Goal: Check status: Check status

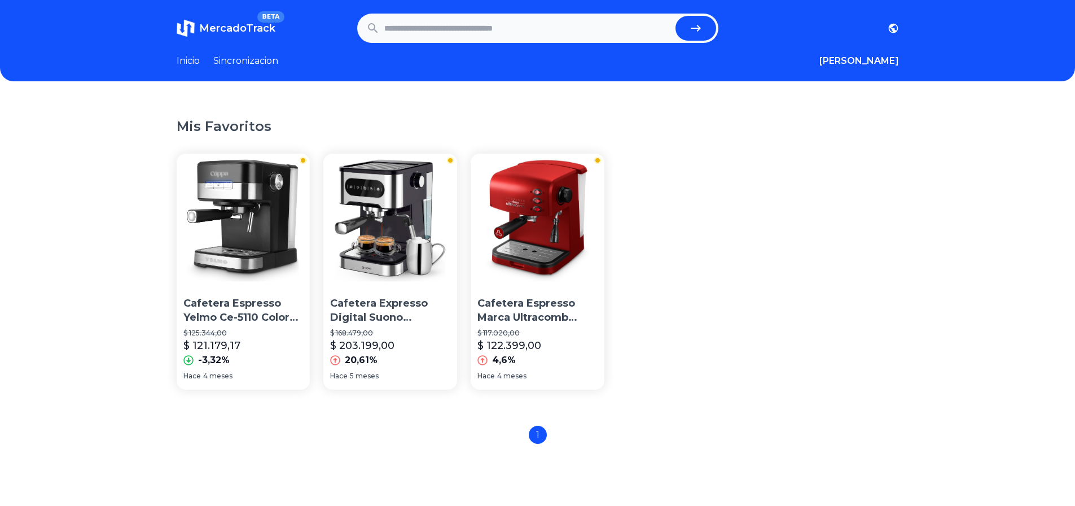
click at [549, 29] on input "text" at bounding box center [527, 28] width 287 height 25
click at [428, 192] on img at bounding box center [390, 221] width 134 height 134
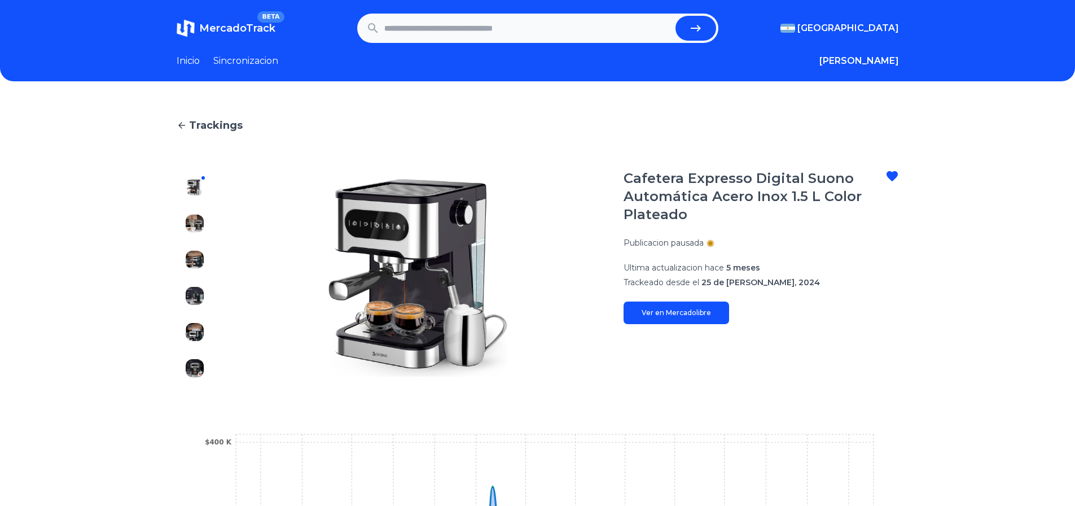
click at [673, 313] on link "Ver en Mercadolibre" at bounding box center [677, 312] width 106 height 23
click at [488, 22] on input "text" at bounding box center [527, 28] width 287 height 25
paste input "**********"
type input "**********"
click at [703, 23] on icon "submit" at bounding box center [696, 28] width 14 height 14
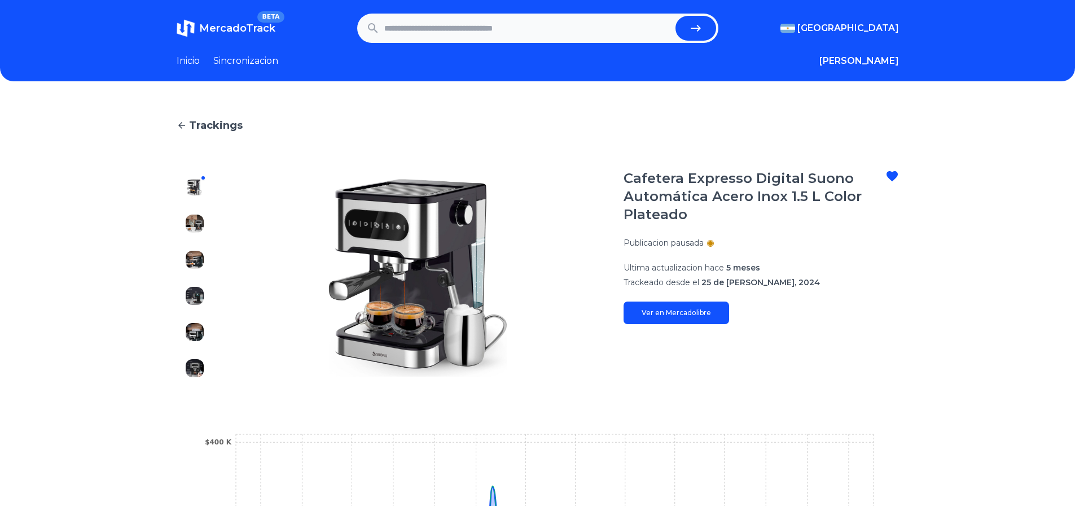
click at [204, 125] on span "Trackings" at bounding box center [216, 125] width 54 height 16
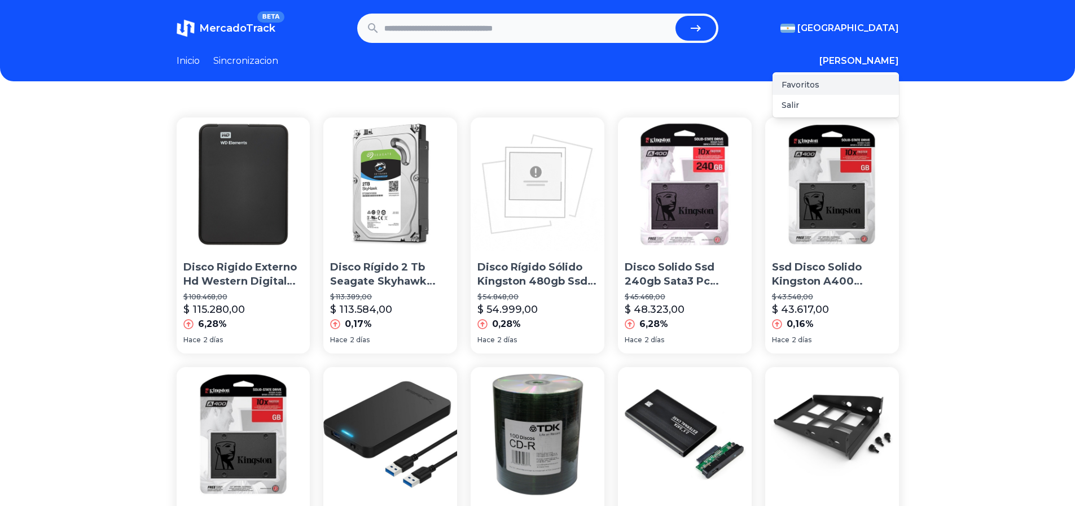
click at [875, 80] on div "Favoritos" at bounding box center [836, 84] width 126 height 20
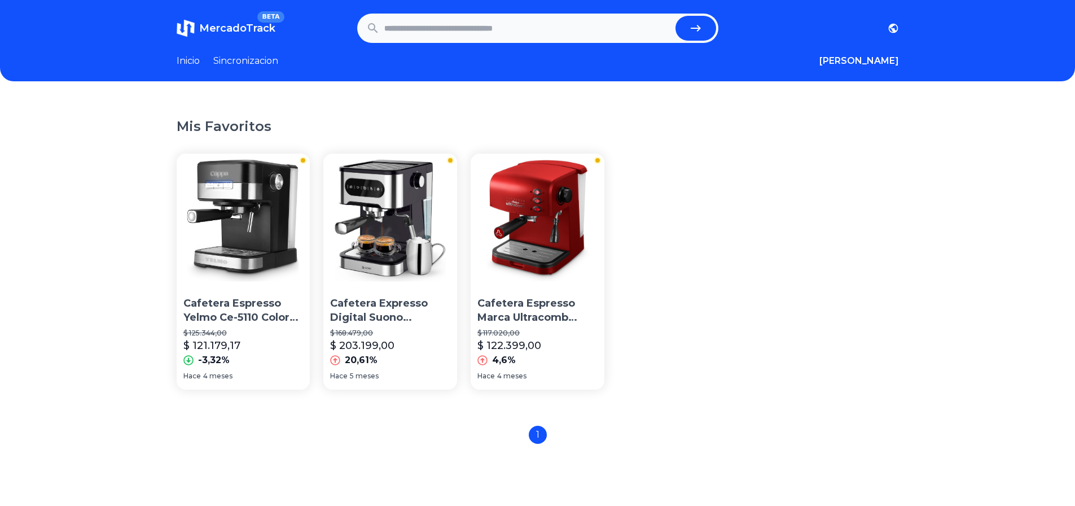
click at [238, 196] on img at bounding box center [244, 221] width 134 height 134
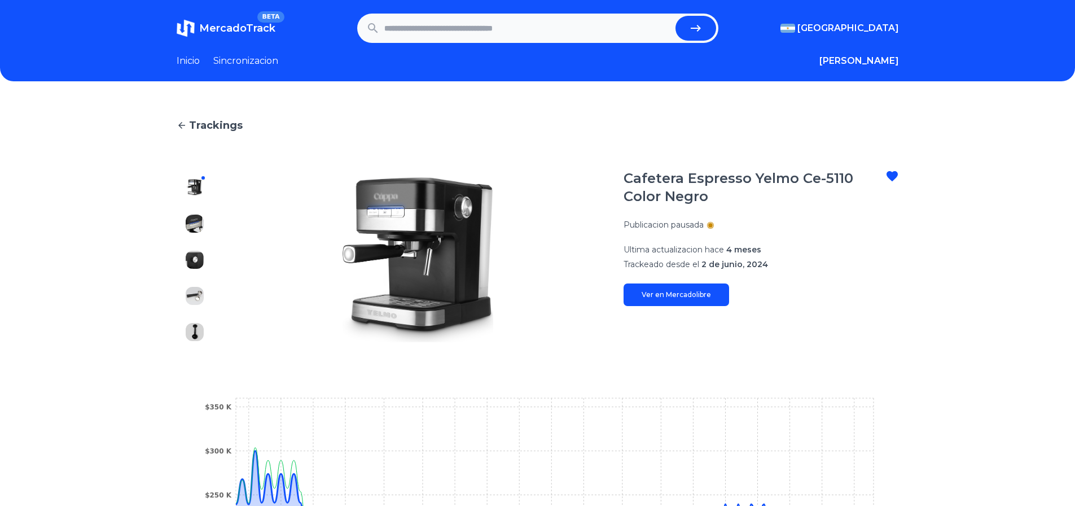
click at [201, 336] on img at bounding box center [195, 332] width 18 height 18
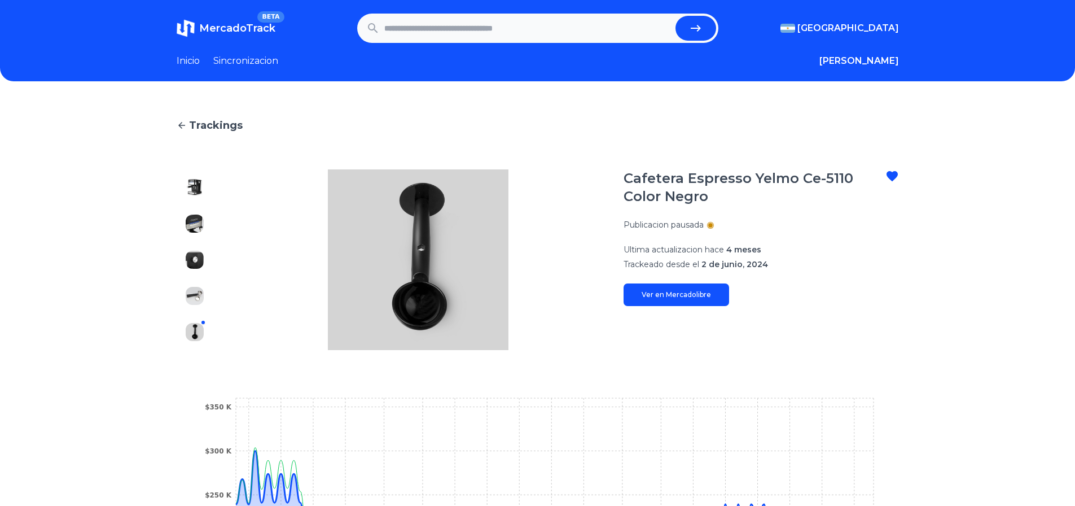
click at [197, 296] on img at bounding box center [195, 296] width 18 height 18
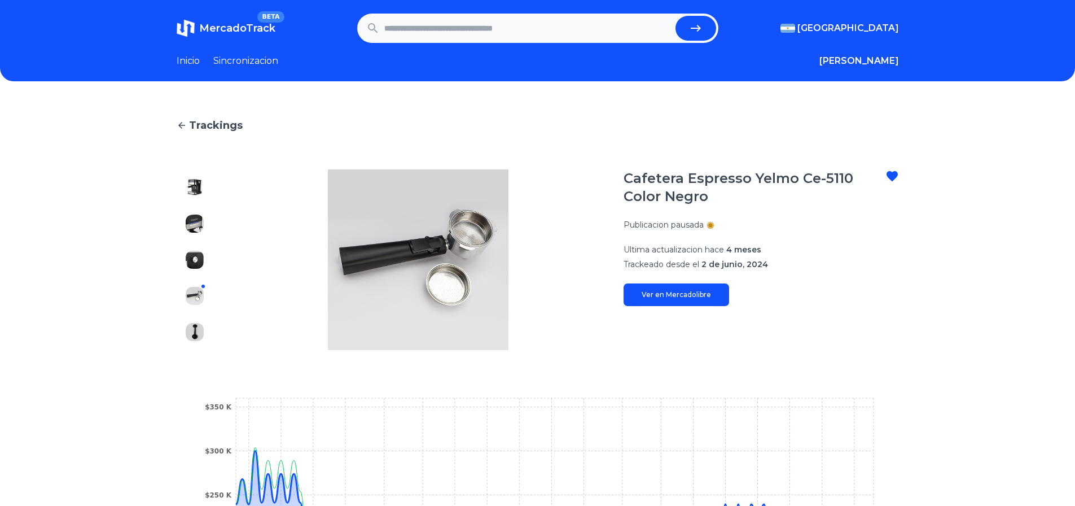
click at [199, 262] on img at bounding box center [195, 260] width 18 height 18
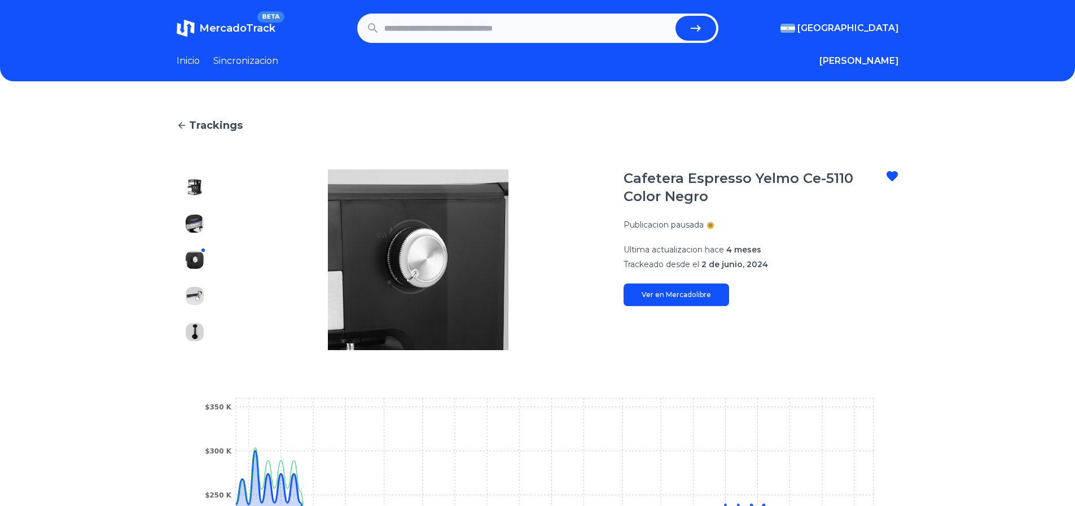
click at [194, 221] on img at bounding box center [195, 223] width 18 height 18
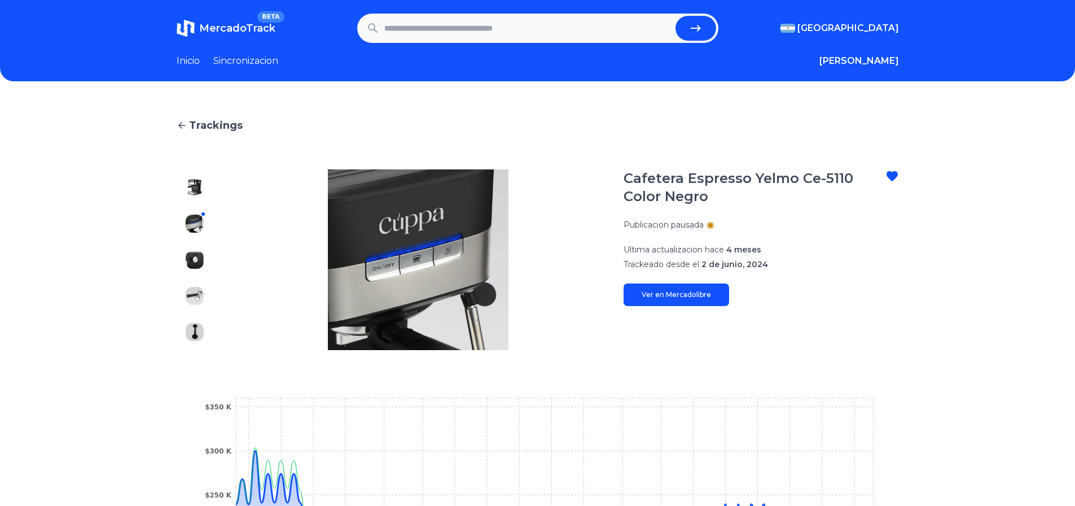
click at [207, 174] on div at bounding box center [195, 259] width 36 height 181
click at [204, 183] on img at bounding box center [195, 187] width 18 height 18
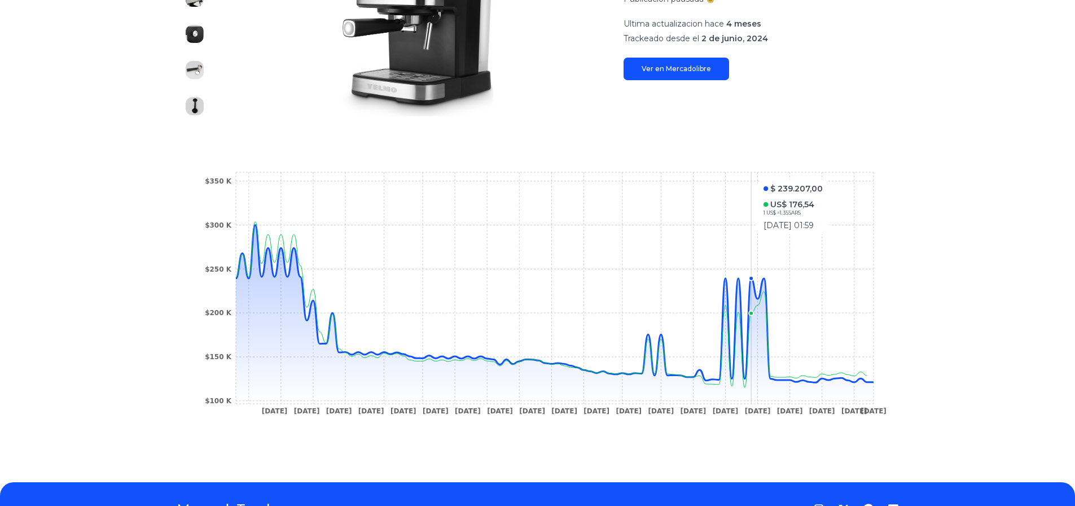
scroll to position [113, 0]
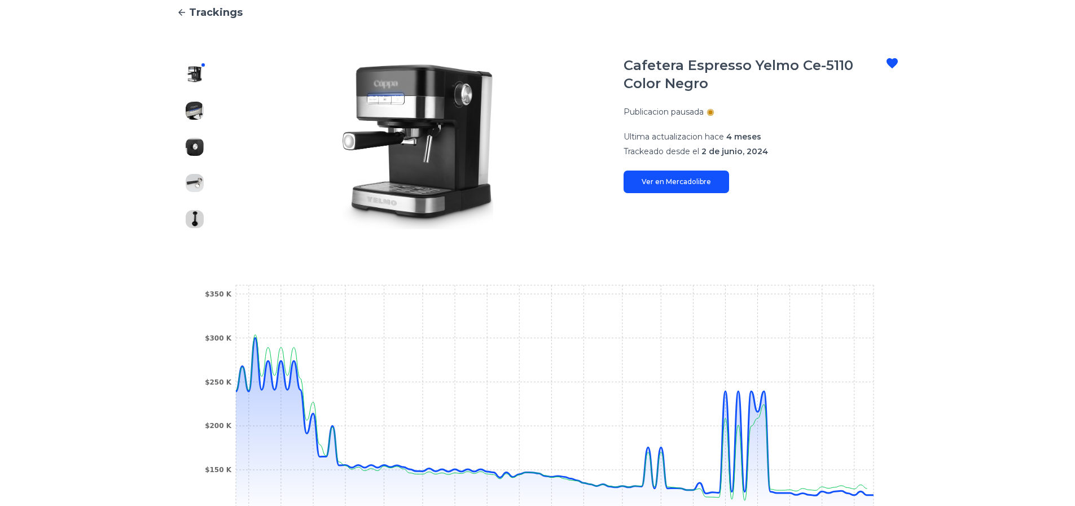
click at [714, 179] on link "Ver en Mercadolibre" at bounding box center [677, 181] width 106 height 23
